Goal: Transaction & Acquisition: Subscribe to service/newsletter

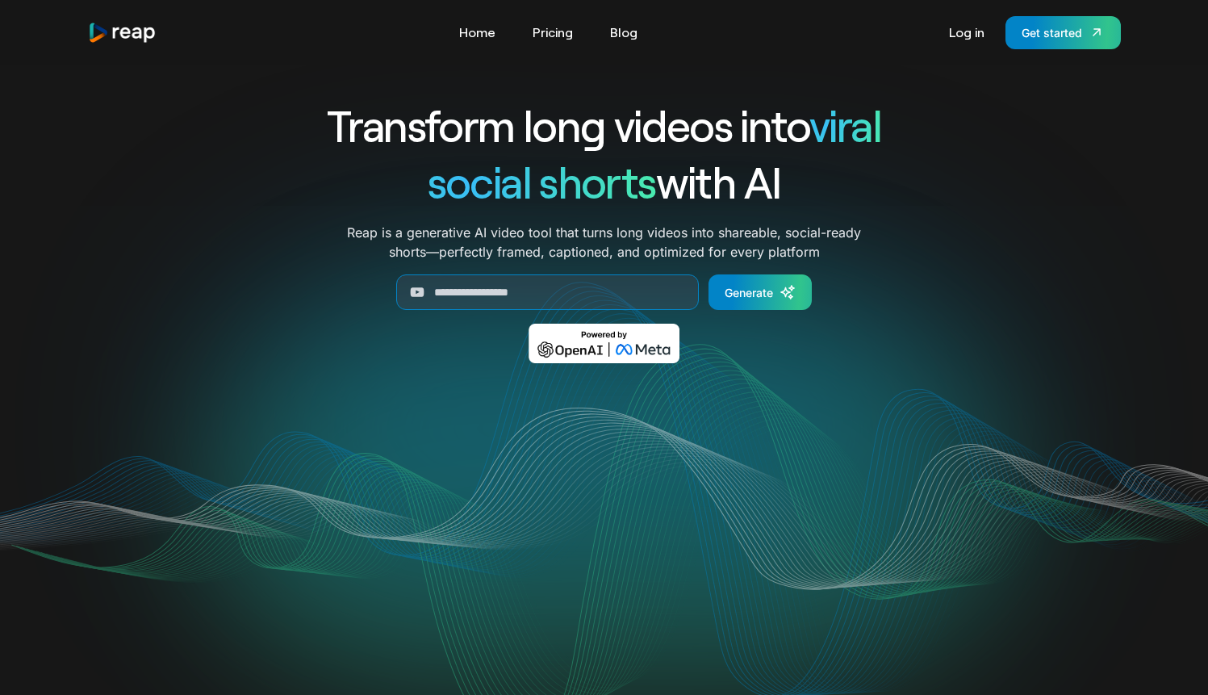
click at [216, 182] on div "Transform long videos into viral social shorts with AI Reap is a generative AI …" at bounding box center [604, 242] width 1033 height 290
click at [550, 36] on link "Pricing" at bounding box center [553, 32] width 56 height 26
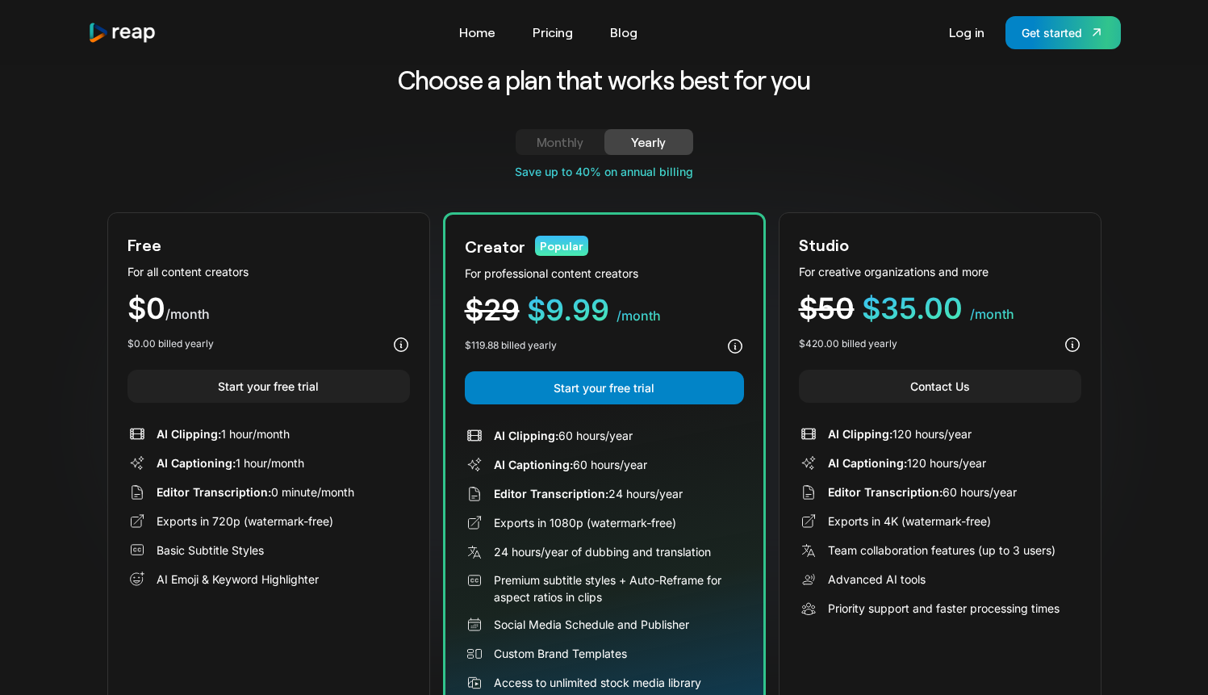
scroll to position [23, 0]
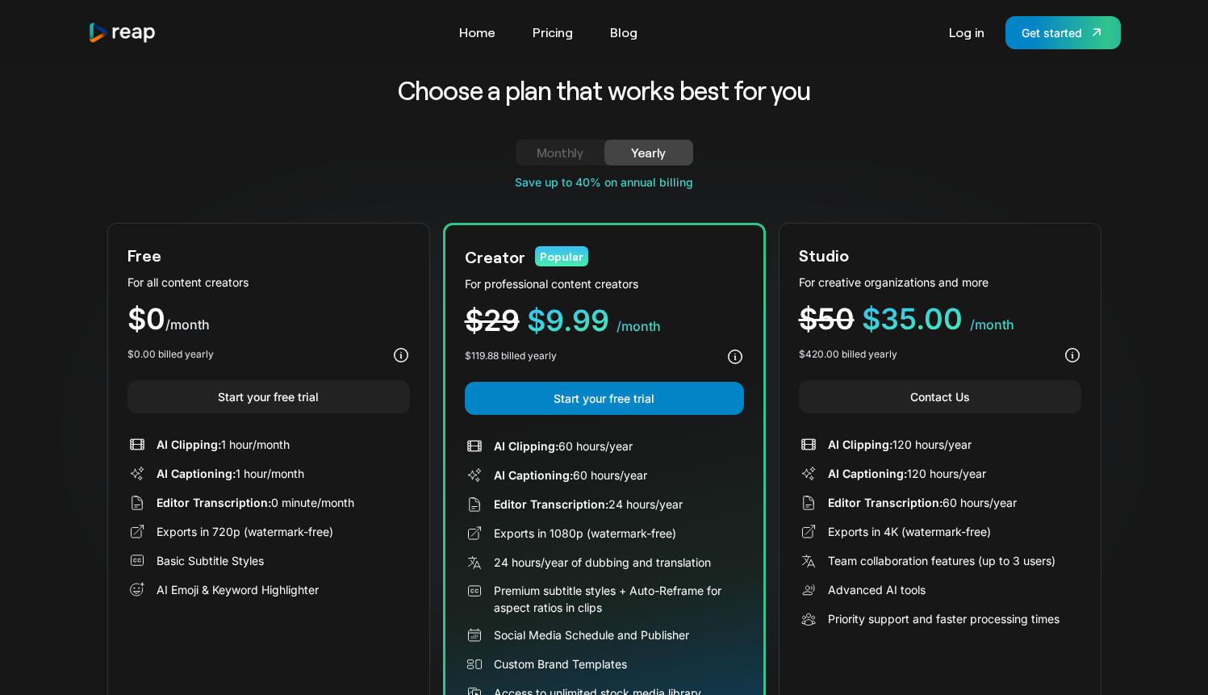
click at [550, 157] on div "Monthly" at bounding box center [560, 152] width 50 height 19
click at [654, 157] on div "Yearly" at bounding box center [649, 152] width 50 height 19
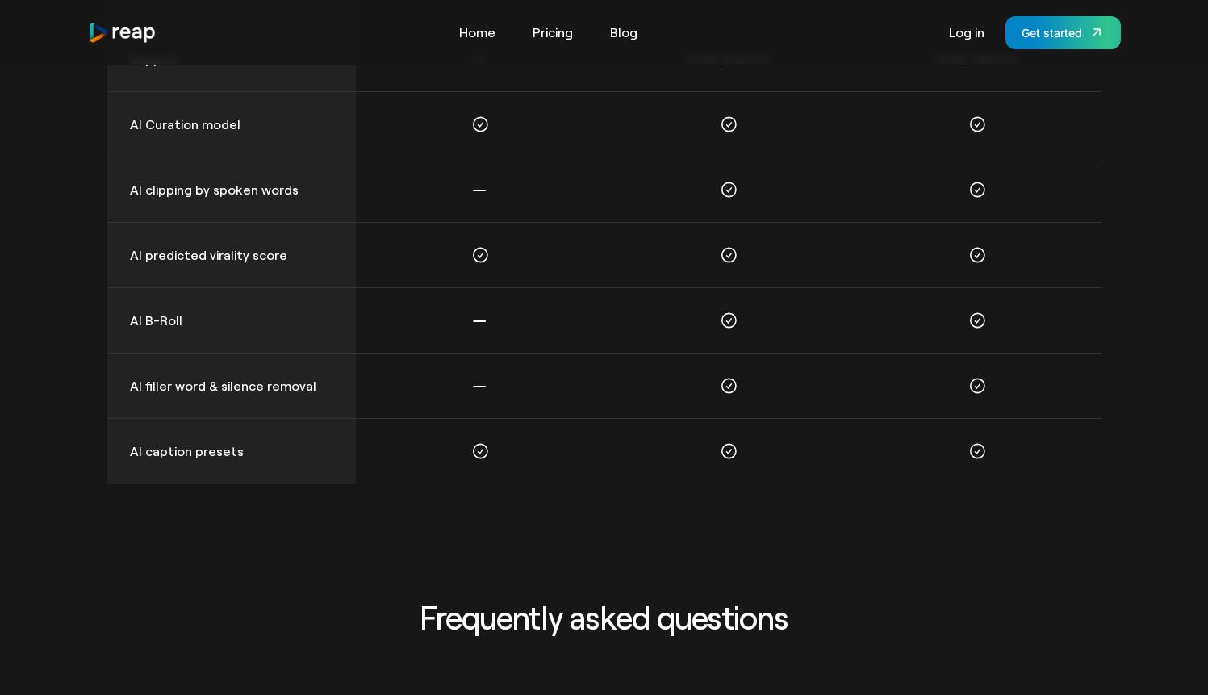
scroll to position [1530, 0]
